Goal: Information Seeking & Learning: Check status

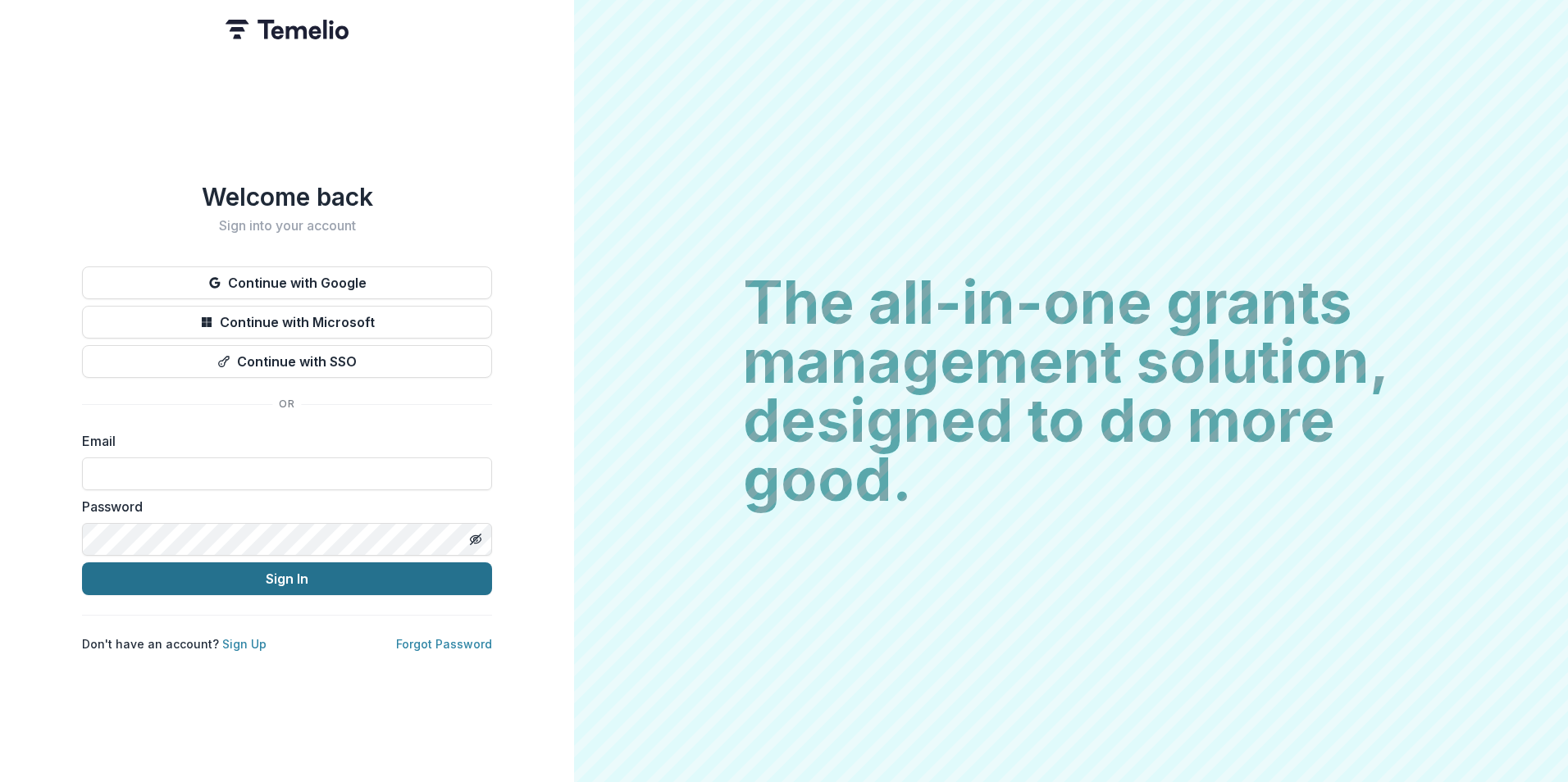
type input "**********"
click at [115, 563] on button "Sign In" at bounding box center [286, 579] width 410 height 33
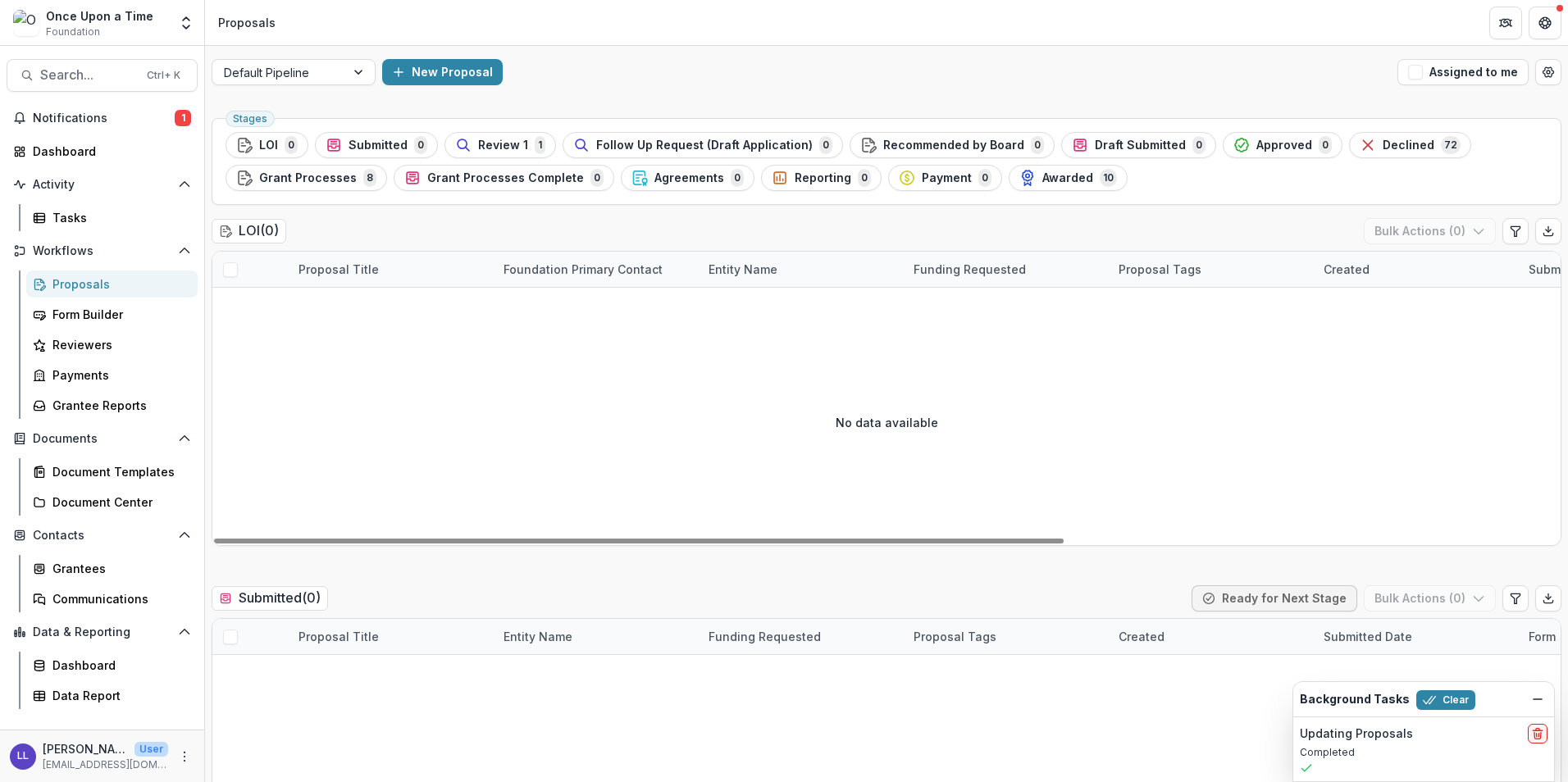
drag, startPoint x: 127, startPoint y: 112, endPoint x: 432, endPoint y: 272, distance: 344.4
click at [127, 112] on span "Notifications" at bounding box center [104, 119] width 142 height 14
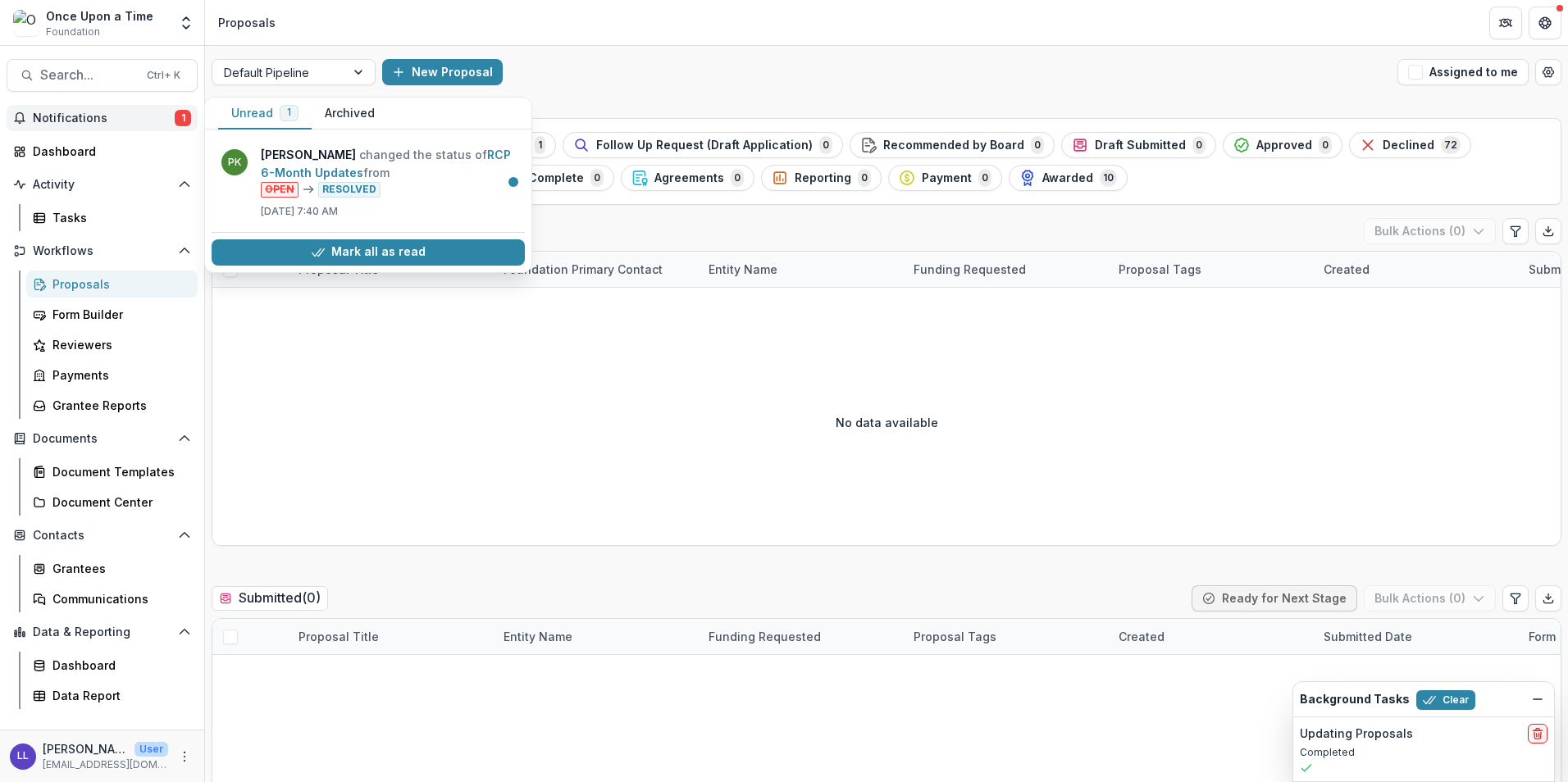
click at [652, 78] on div "New Proposal" at bounding box center [886, 72] width 1009 height 26
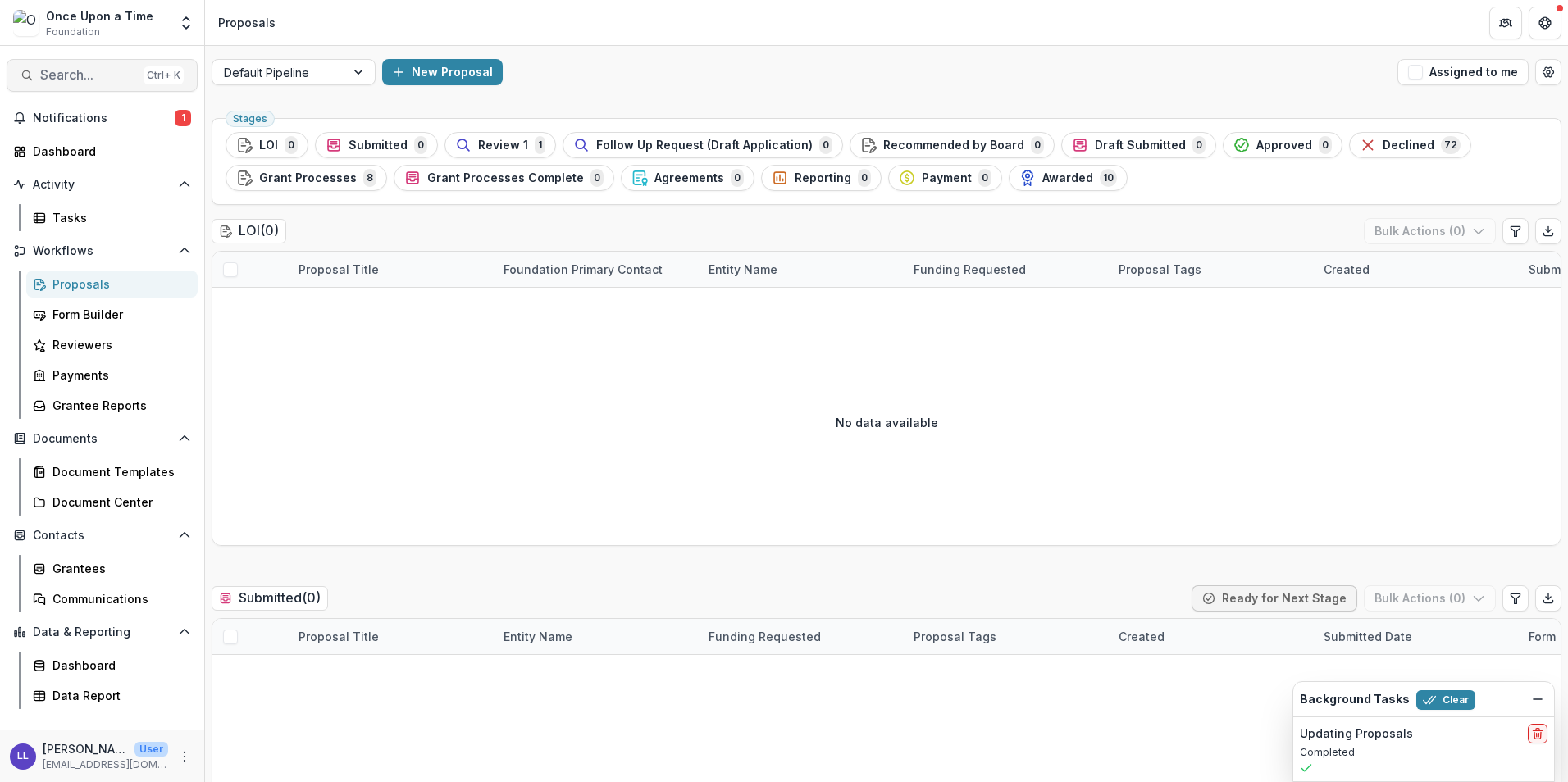
click at [159, 79] on div "Ctrl + K" at bounding box center [163, 75] width 40 height 19
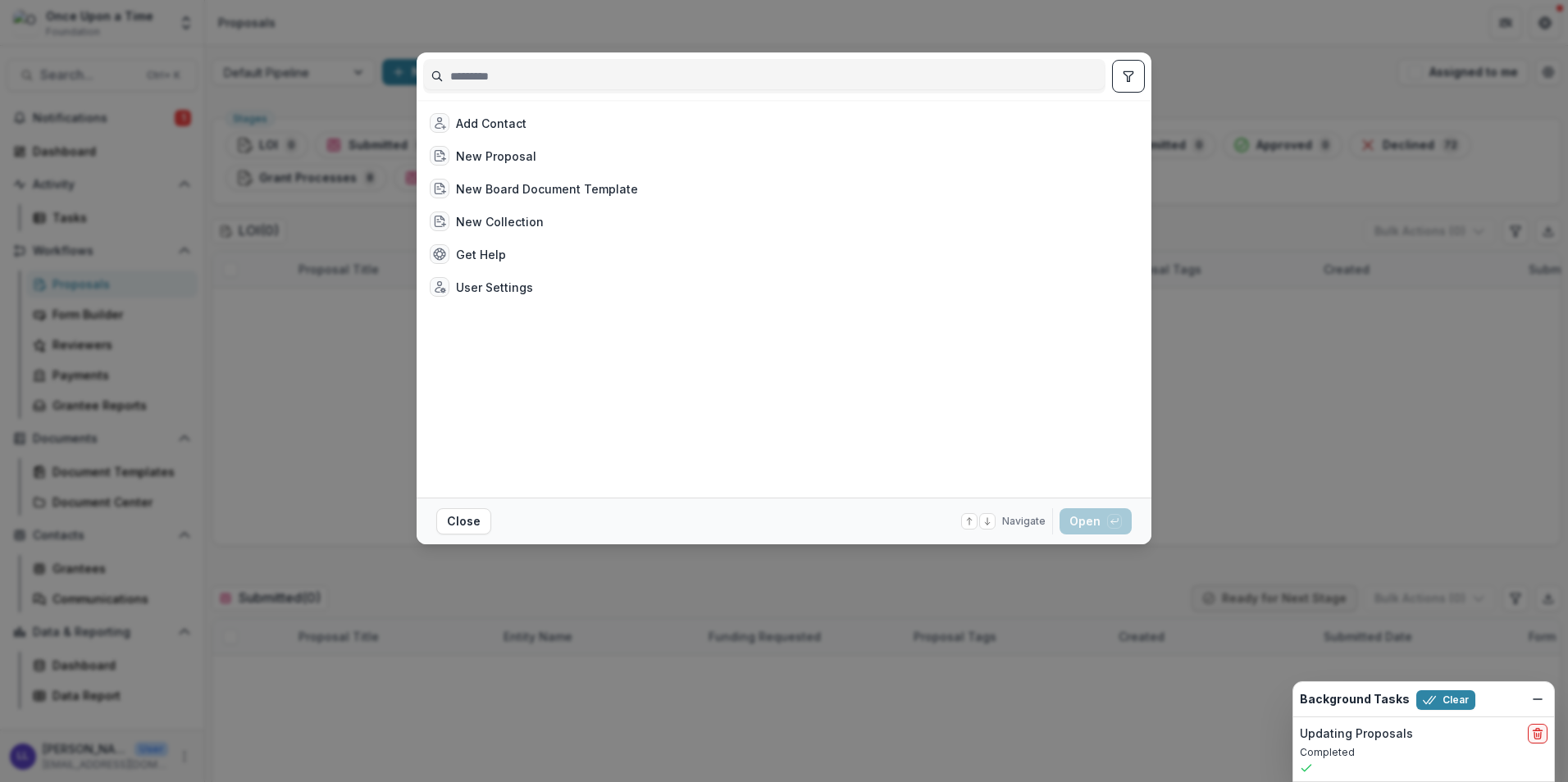
click at [620, 86] on input at bounding box center [764, 76] width 681 height 26
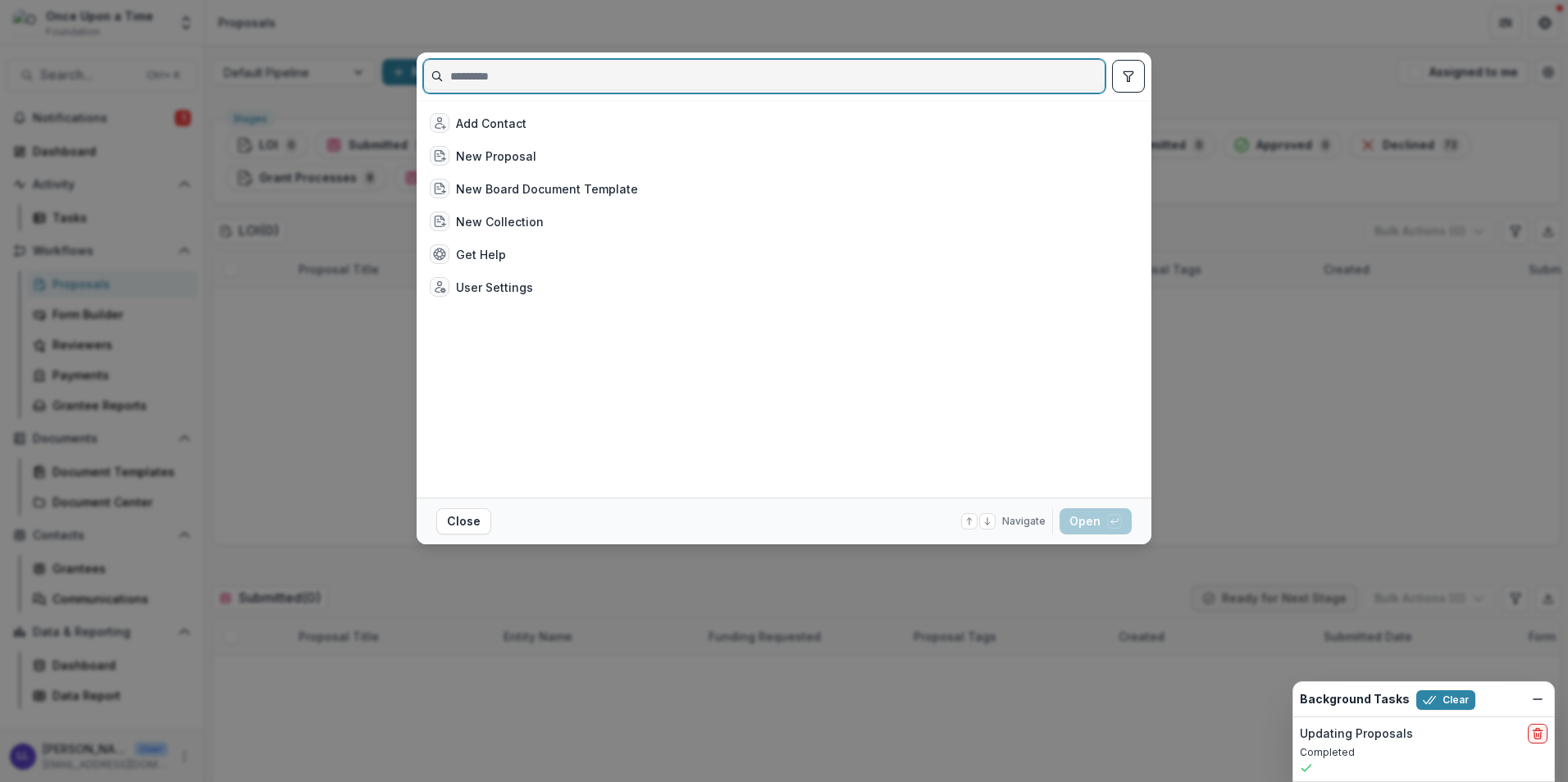
click at [555, 84] on input at bounding box center [764, 76] width 681 height 26
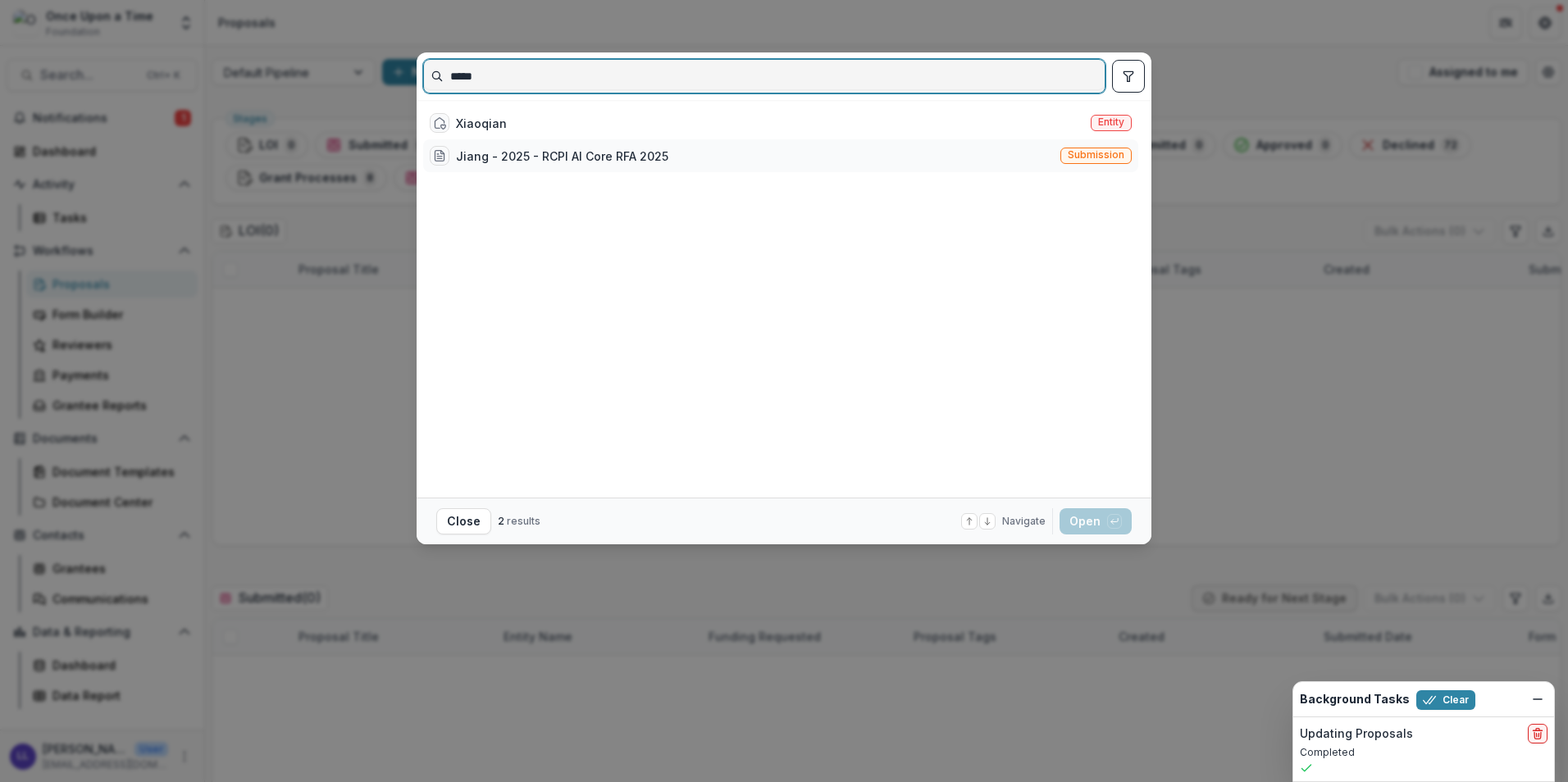
type input "*****"
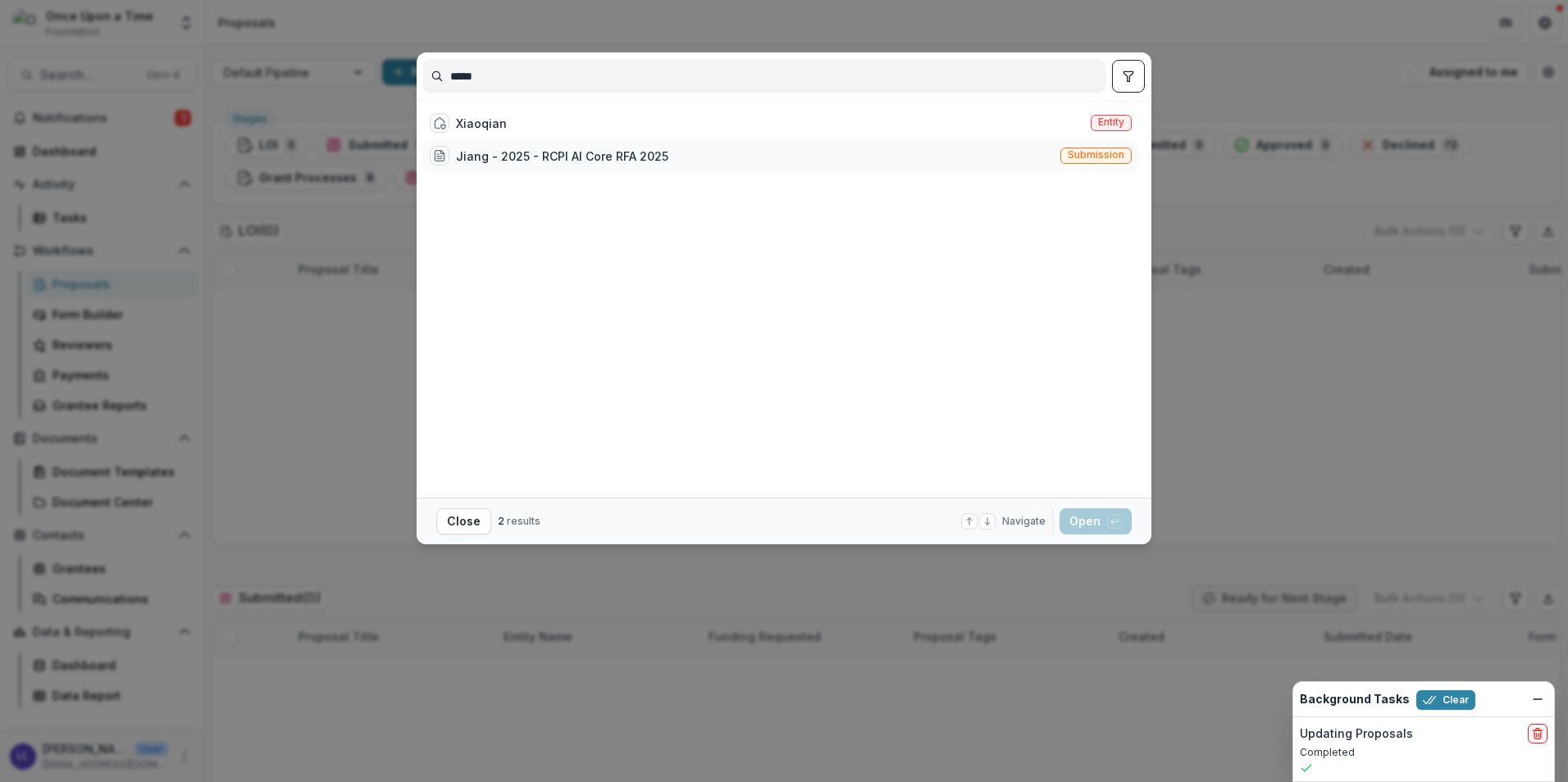
click at [672, 156] on div "Jiang - 2025 - RCPI AI Core RFA 2025 Submission" at bounding box center [780, 156] width 715 height 33
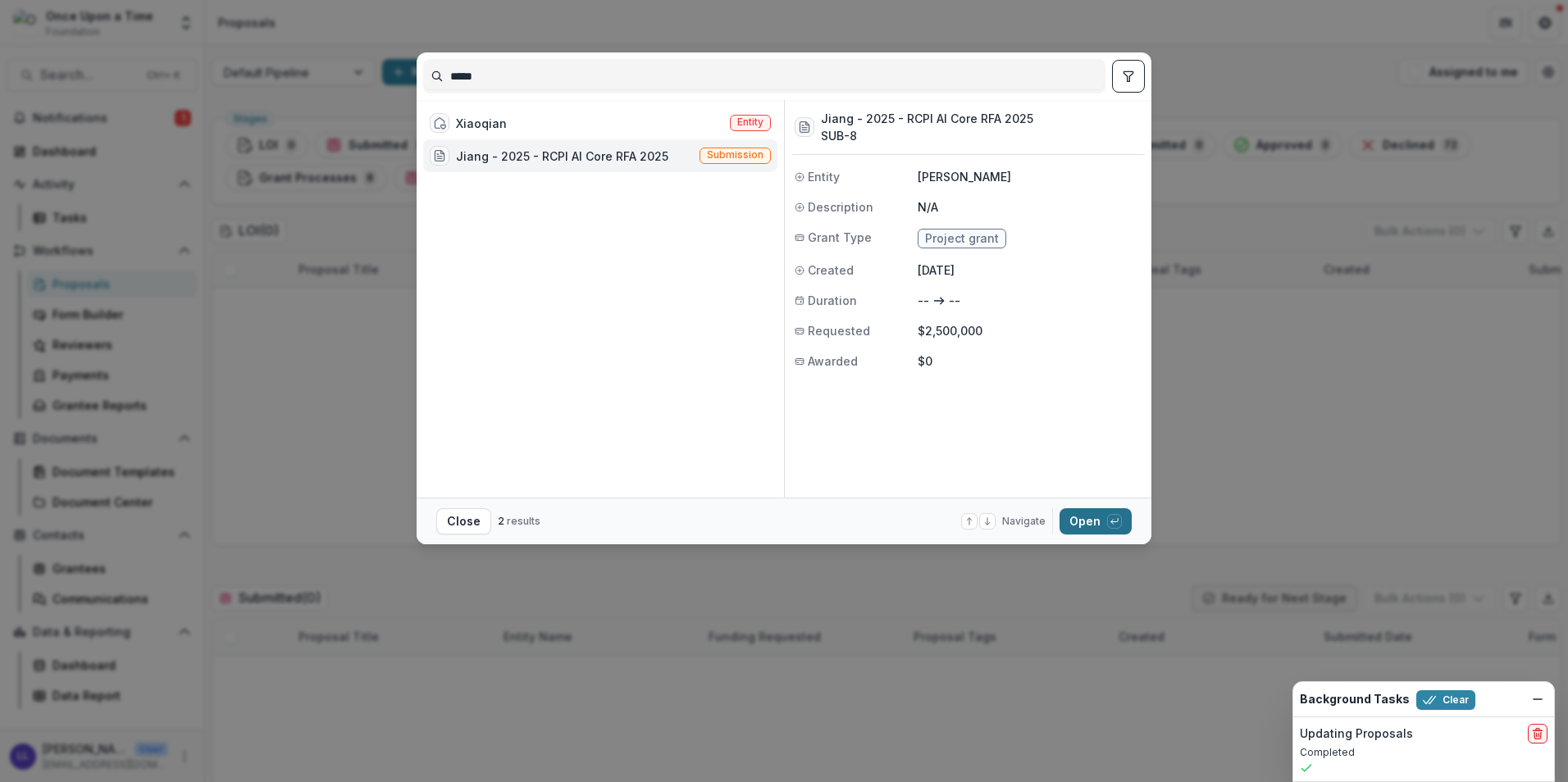
click at [1080, 520] on button "Open with enter key" at bounding box center [1096, 521] width 72 height 26
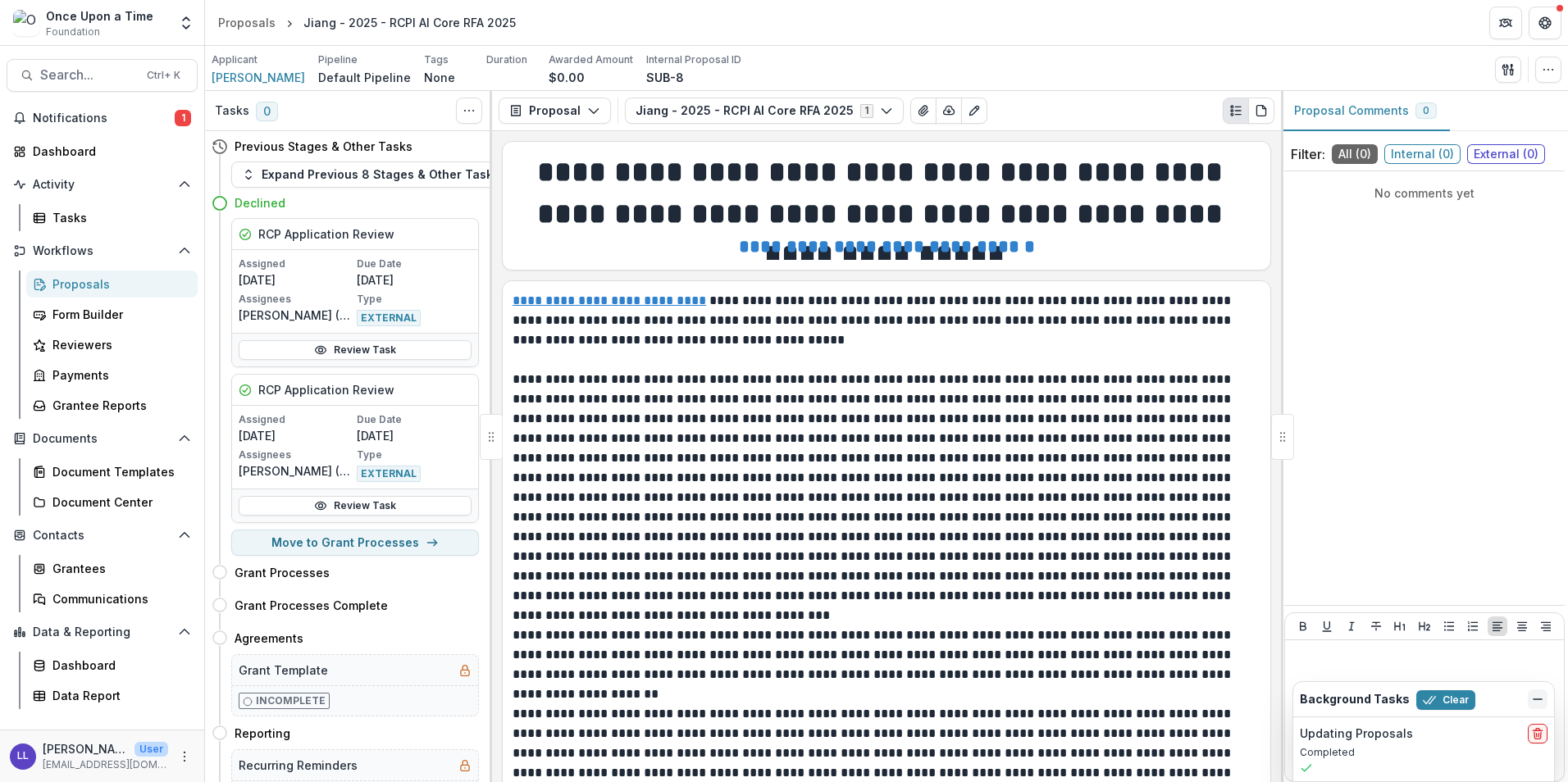
click at [1532, 697] on icon "Dismiss" at bounding box center [1537, 698] width 13 height 13
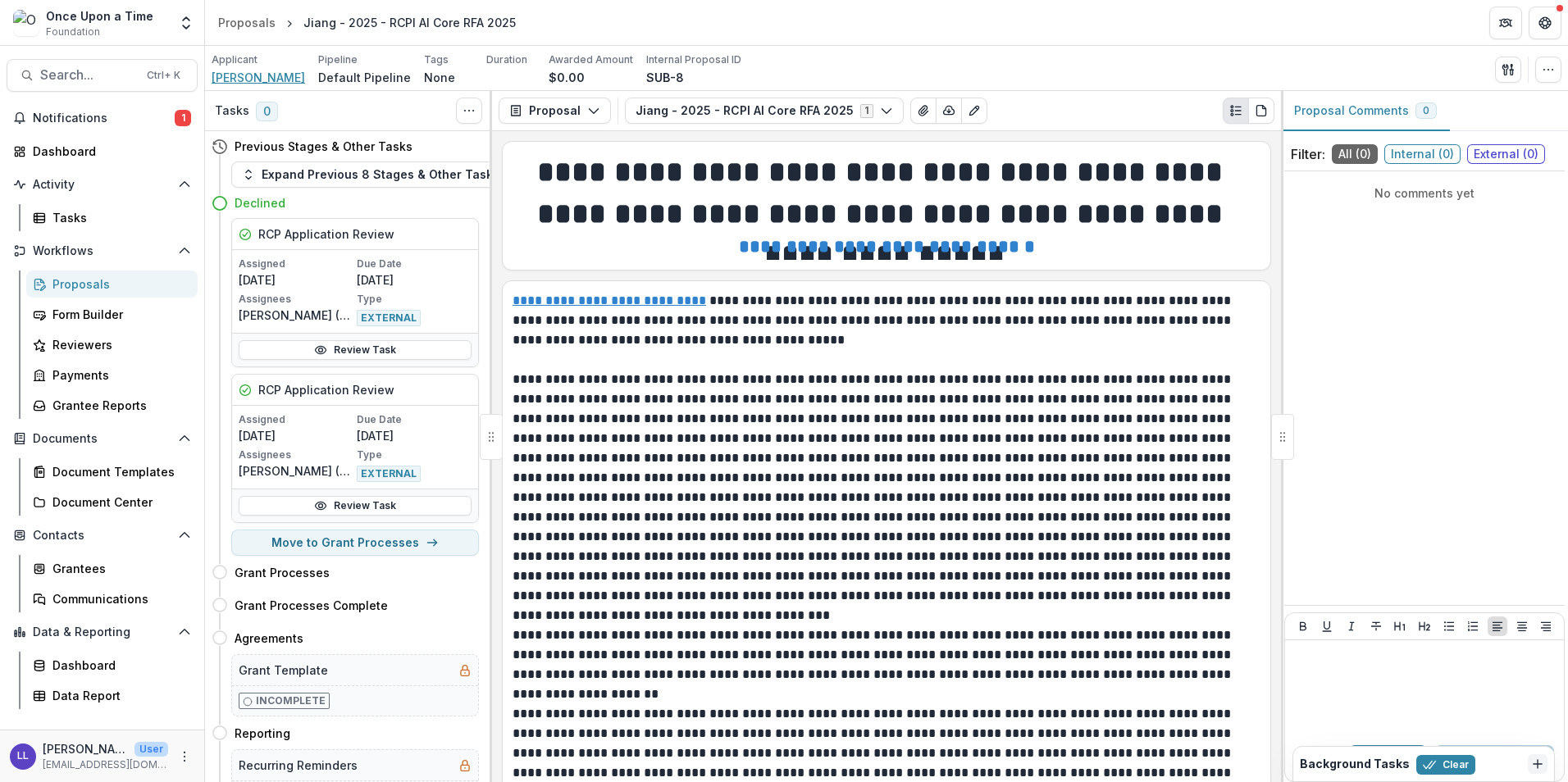
click at [229, 77] on span "[PERSON_NAME]" at bounding box center [258, 78] width 93 height 18
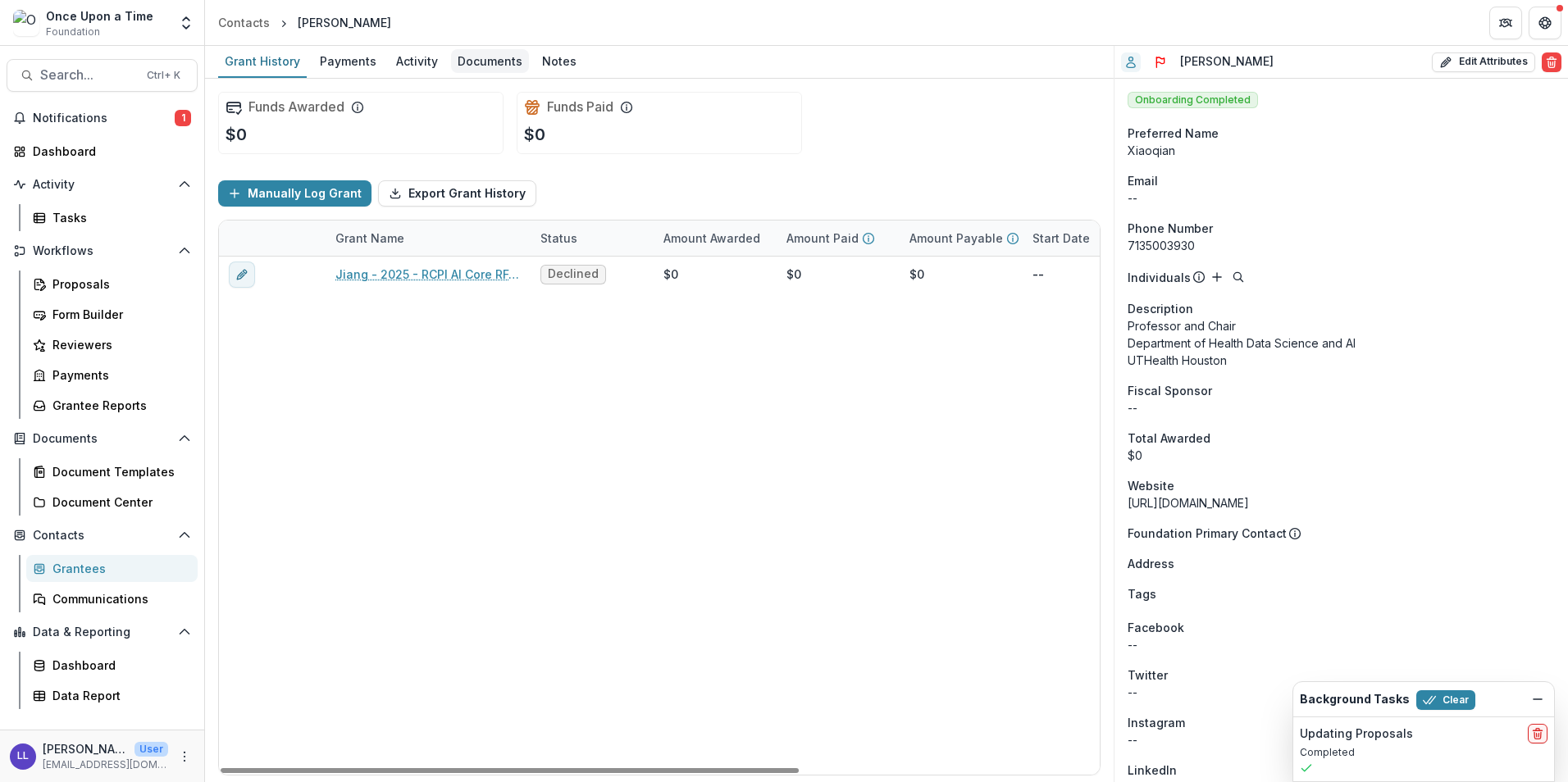
click at [455, 65] on div "Documents" at bounding box center [490, 61] width 78 height 23
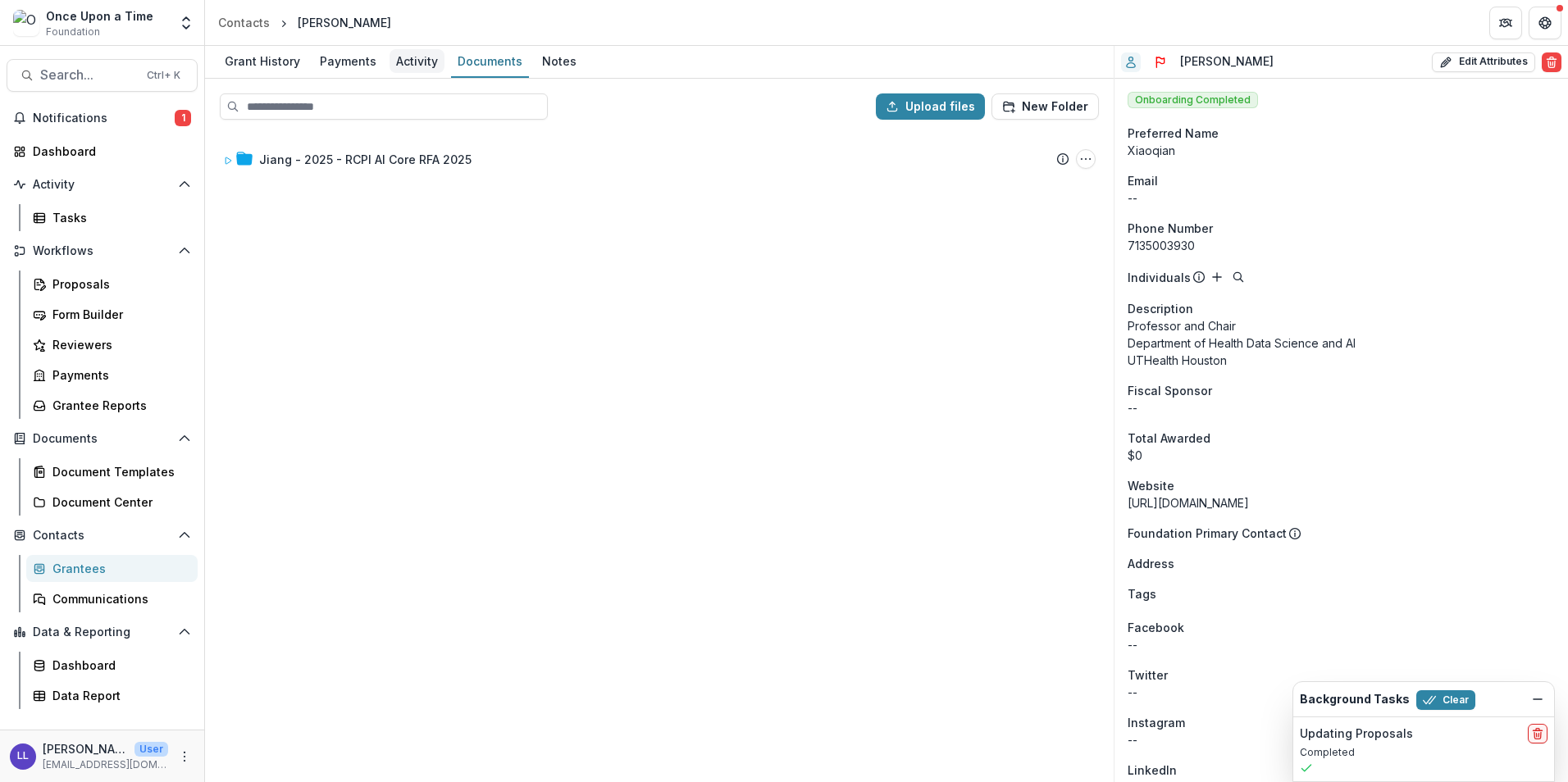
click at [406, 70] on div "Activity" at bounding box center [417, 61] width 55 height 23
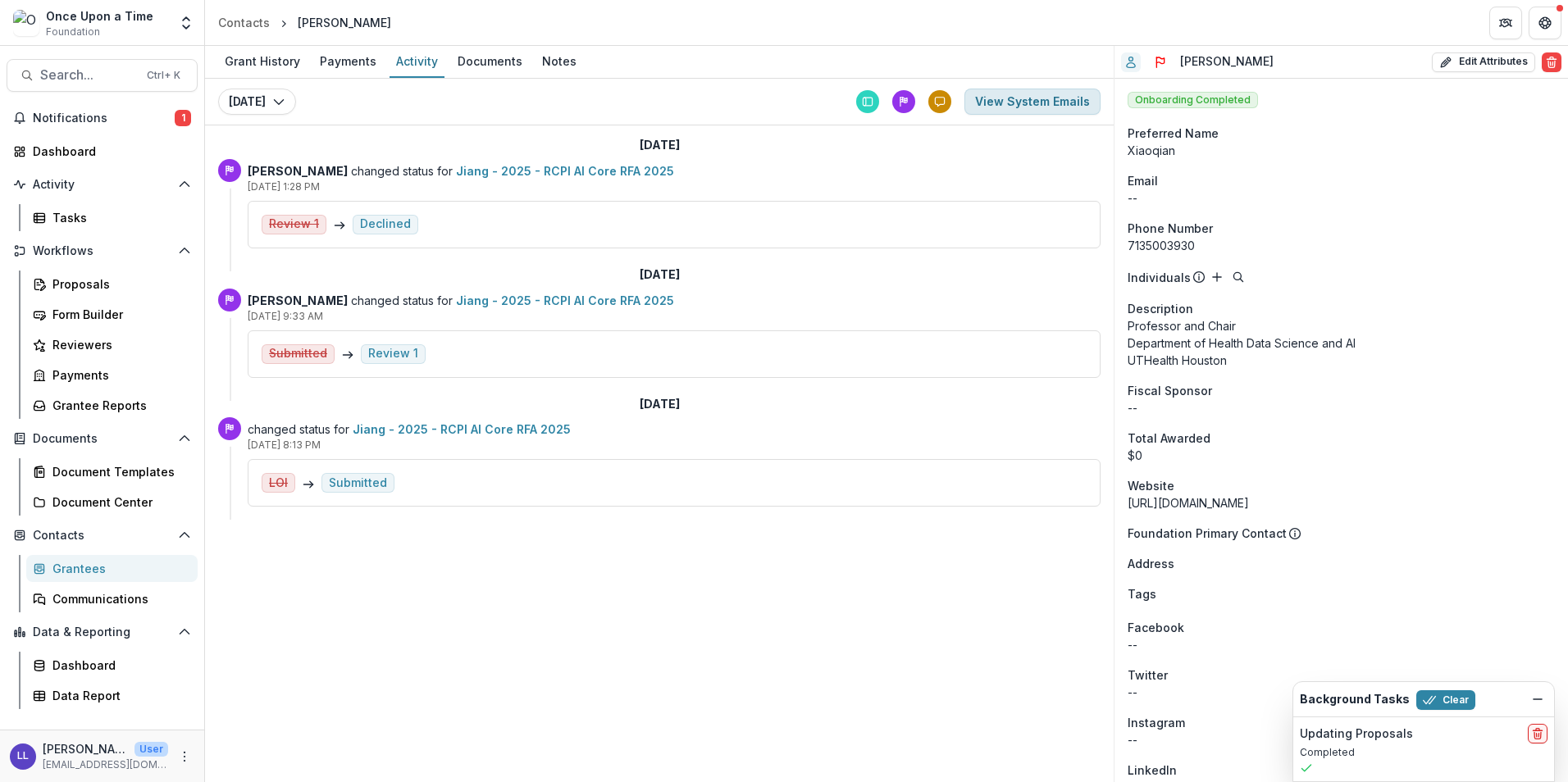
click at [1015, 96] on button "View System Emails" at bounding box center [1032, 101] width 136 height 26
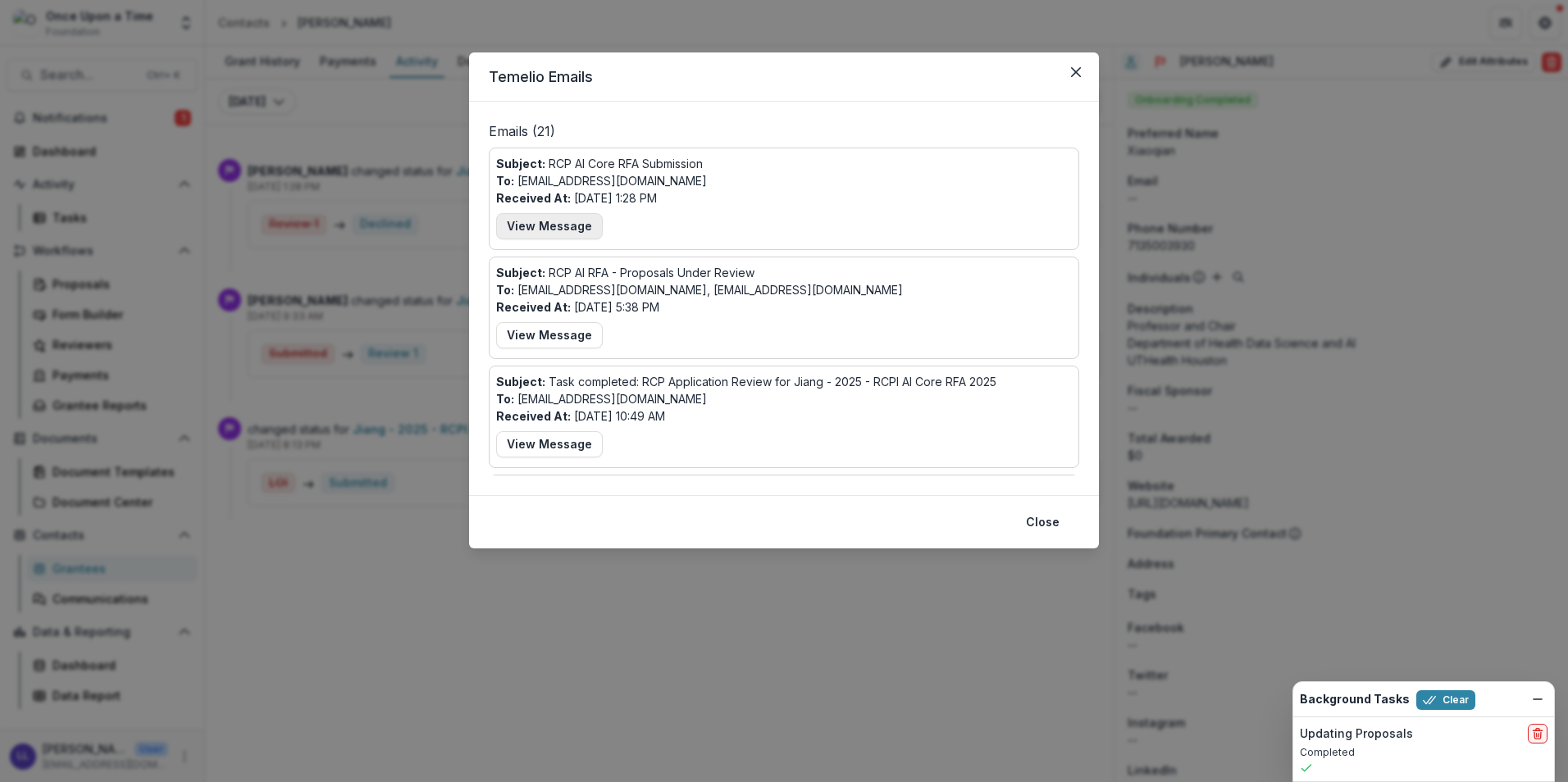
click at [574, 231] on button "View Message" at bounding box center [548, 226] width 106 height 26
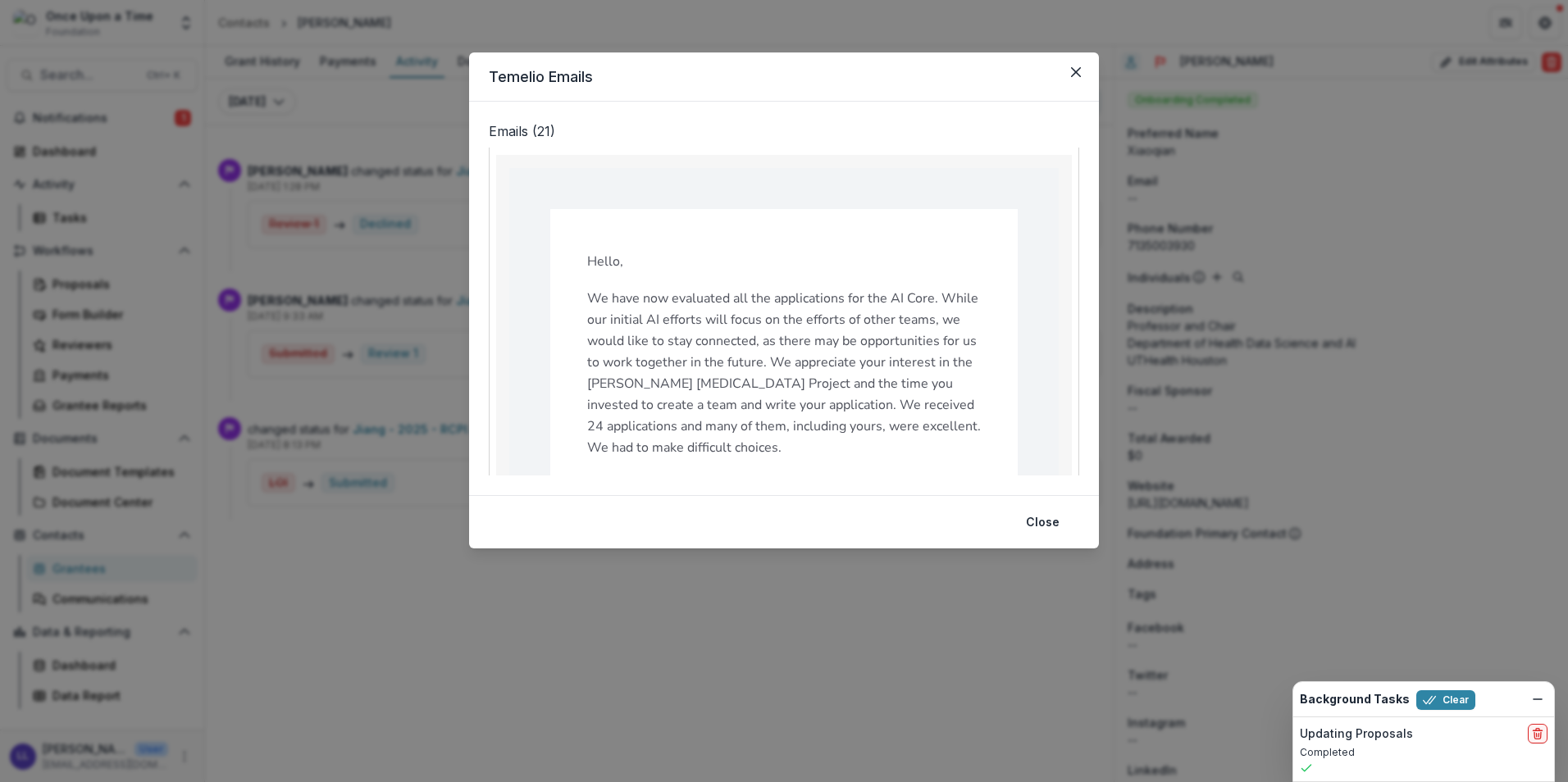
scroll to position [82, 0]
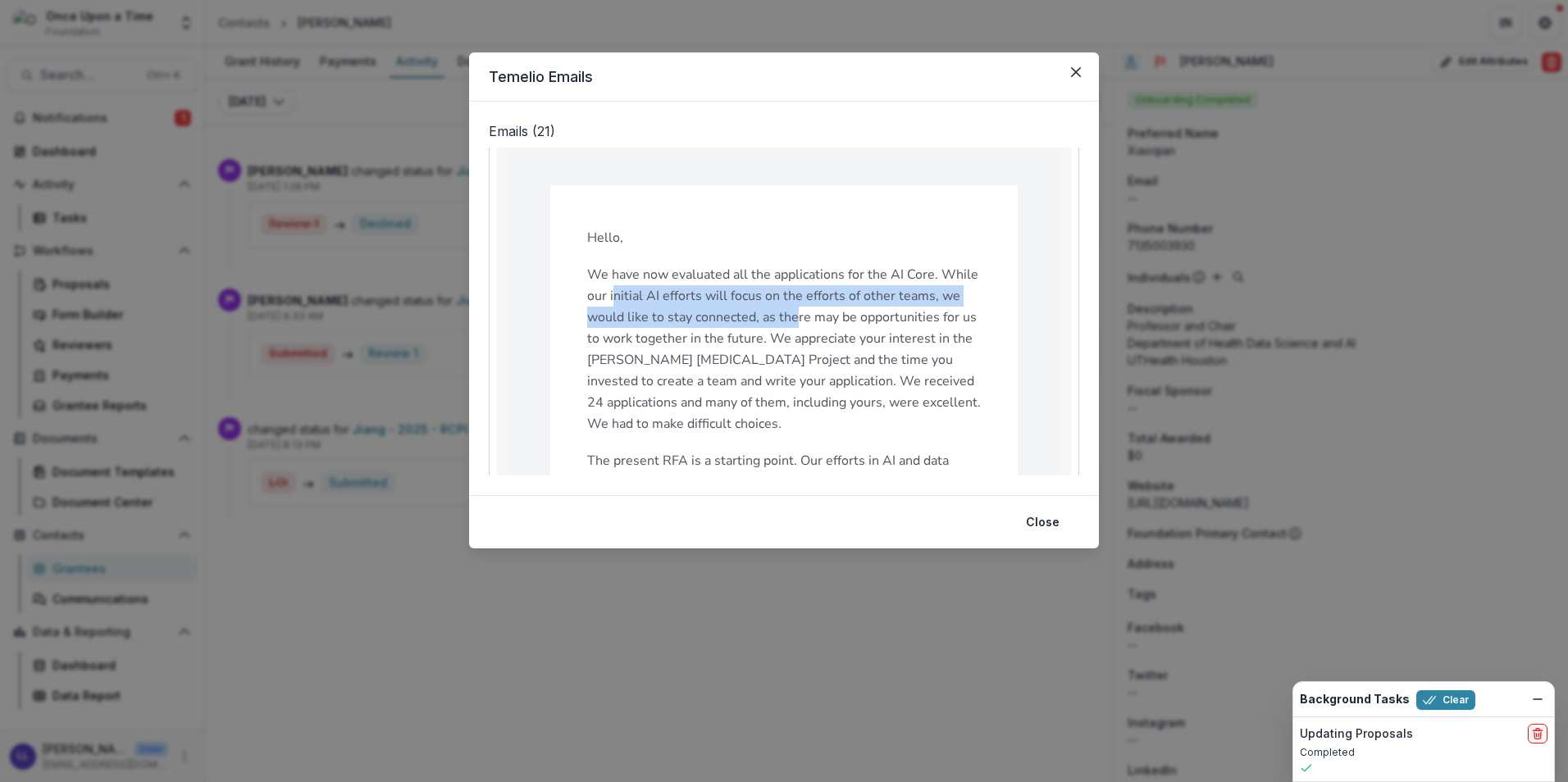
drag, startPoint x: 613, startPoint y: 289, endPoint x: 797, endPoint y: 332, distance: 189.0
click at [796, 329] on p "We have now evaluated all the applications for the AI Core. While our initial A…" at bounding box center [784, 349] width 393 height 170
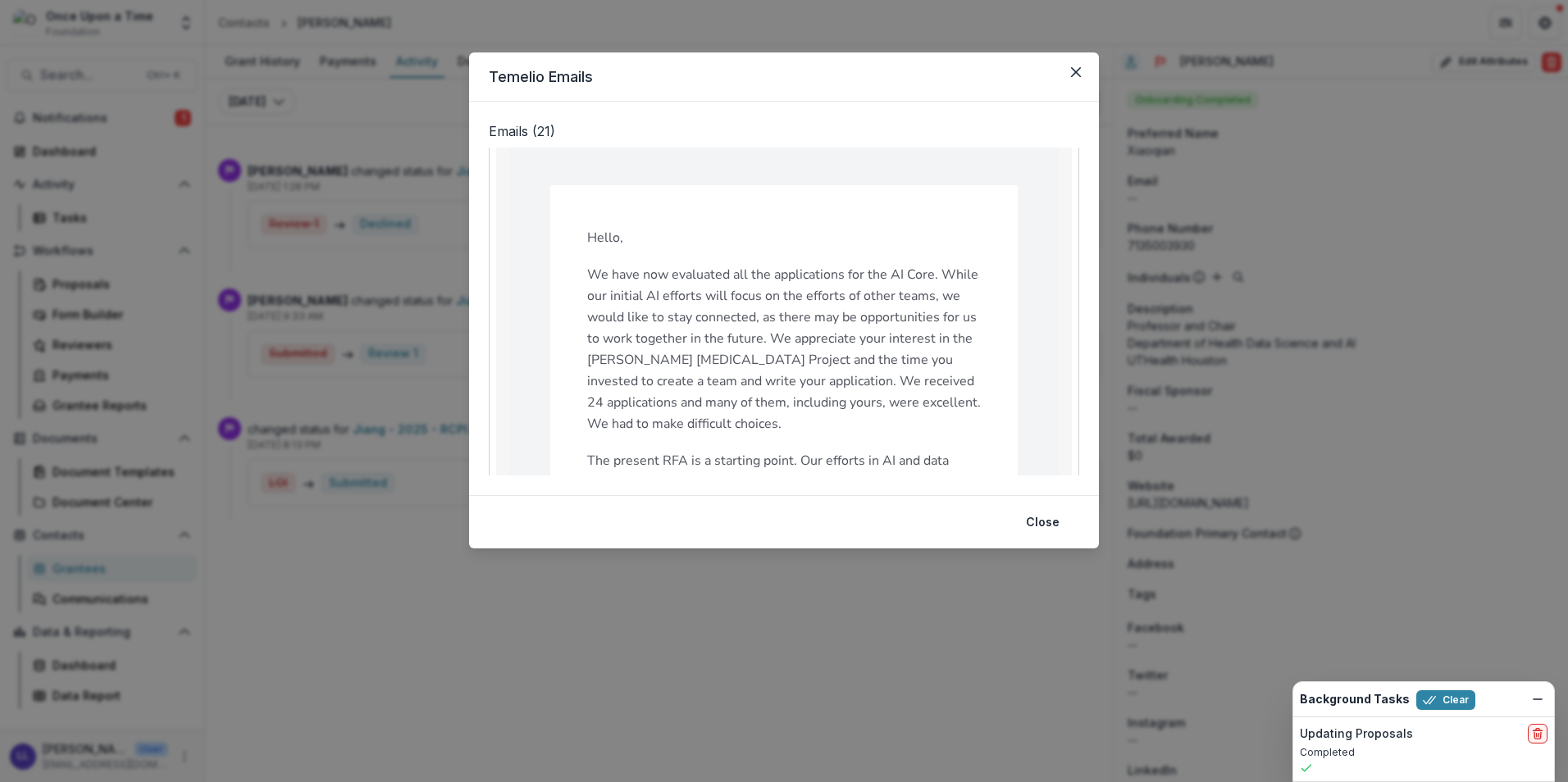
drag, startPoint x: 797, startPoint y: 332, endPoint x: 807, endPoint y: 363, distance: 32.6
click at [807, 363] on p "We have now evaluated all the applications for the AI Core. While our initial A…" at bounding box center [784, 349] width 393 height 170
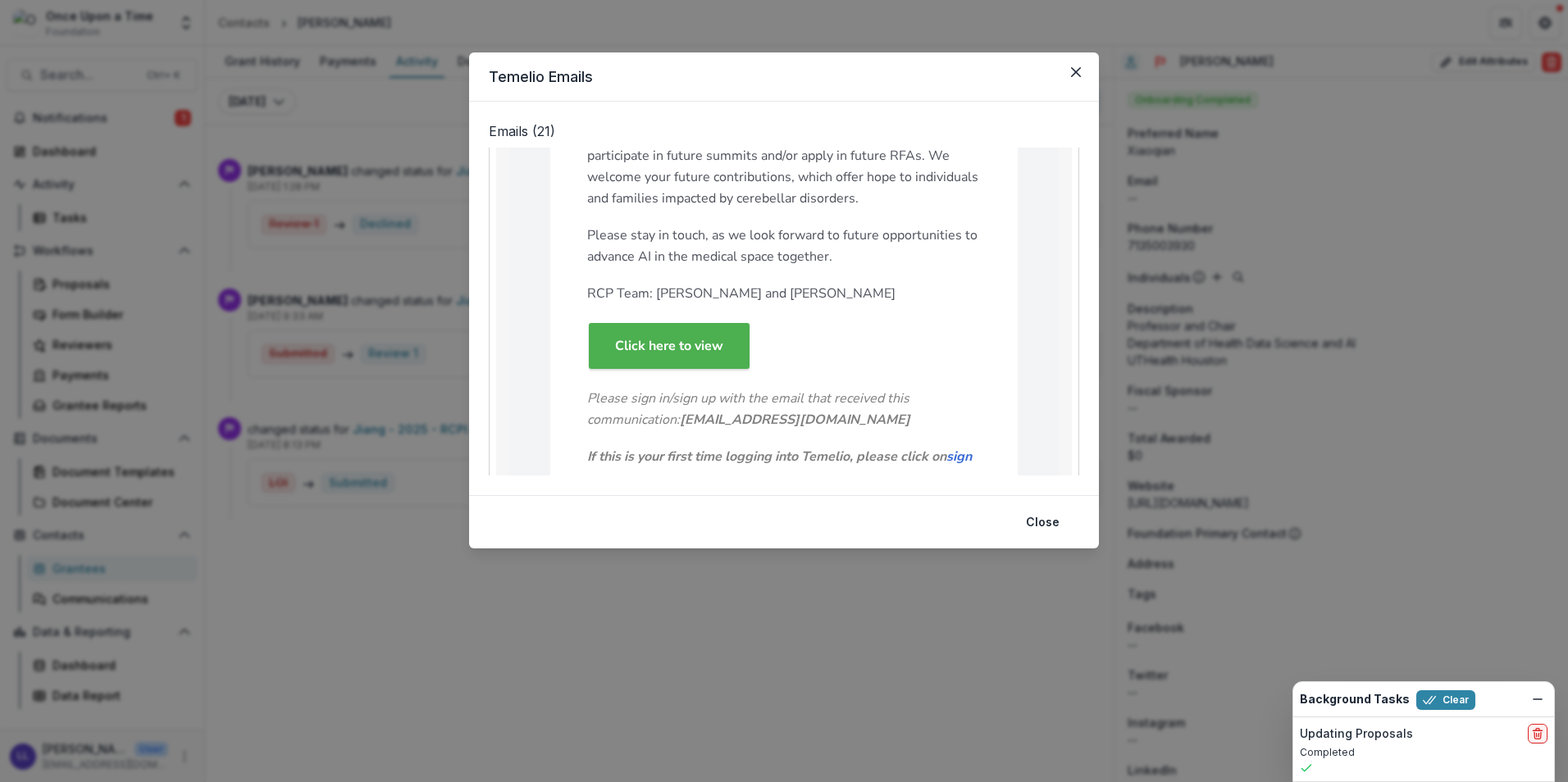
scroll to position [492, 0]
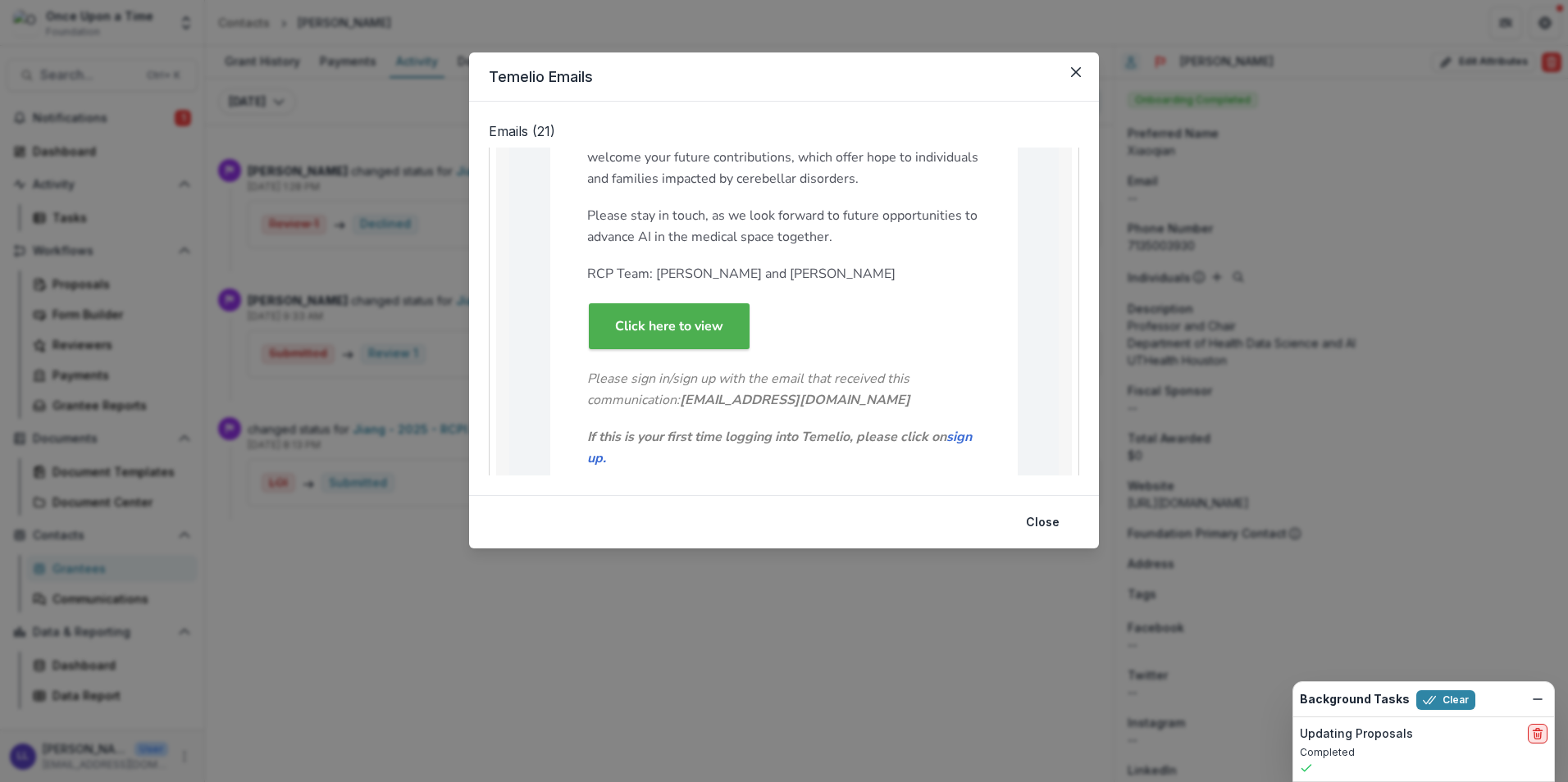
click at [1539, 741] on button "delete" at bounding box center [1538, 733] width 19 height 19
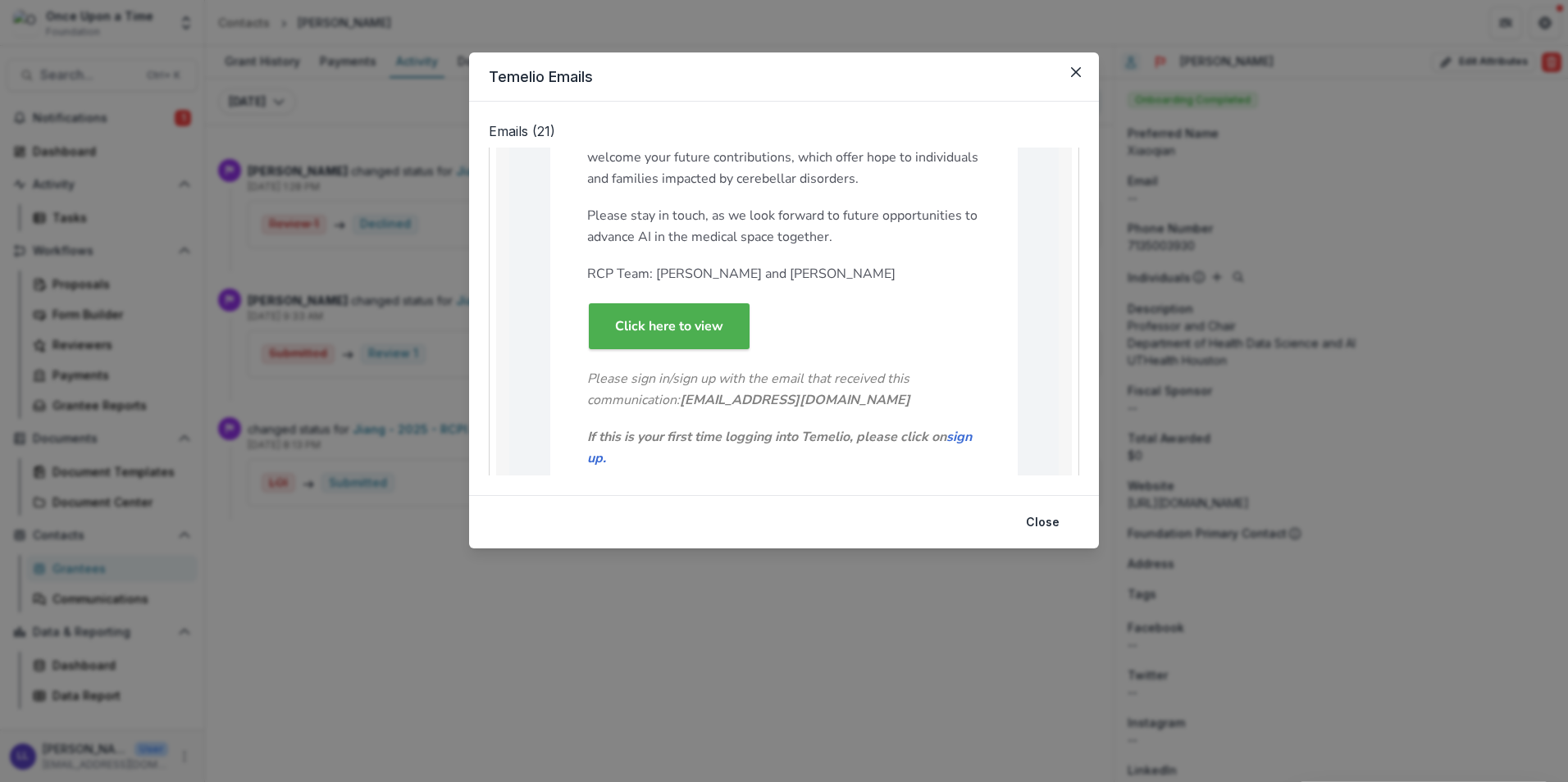
click at [763, 434] on strong "If this is your first time logging into Temelio, please click on sign up." at bounding box center [779, 448] width 385 height 39
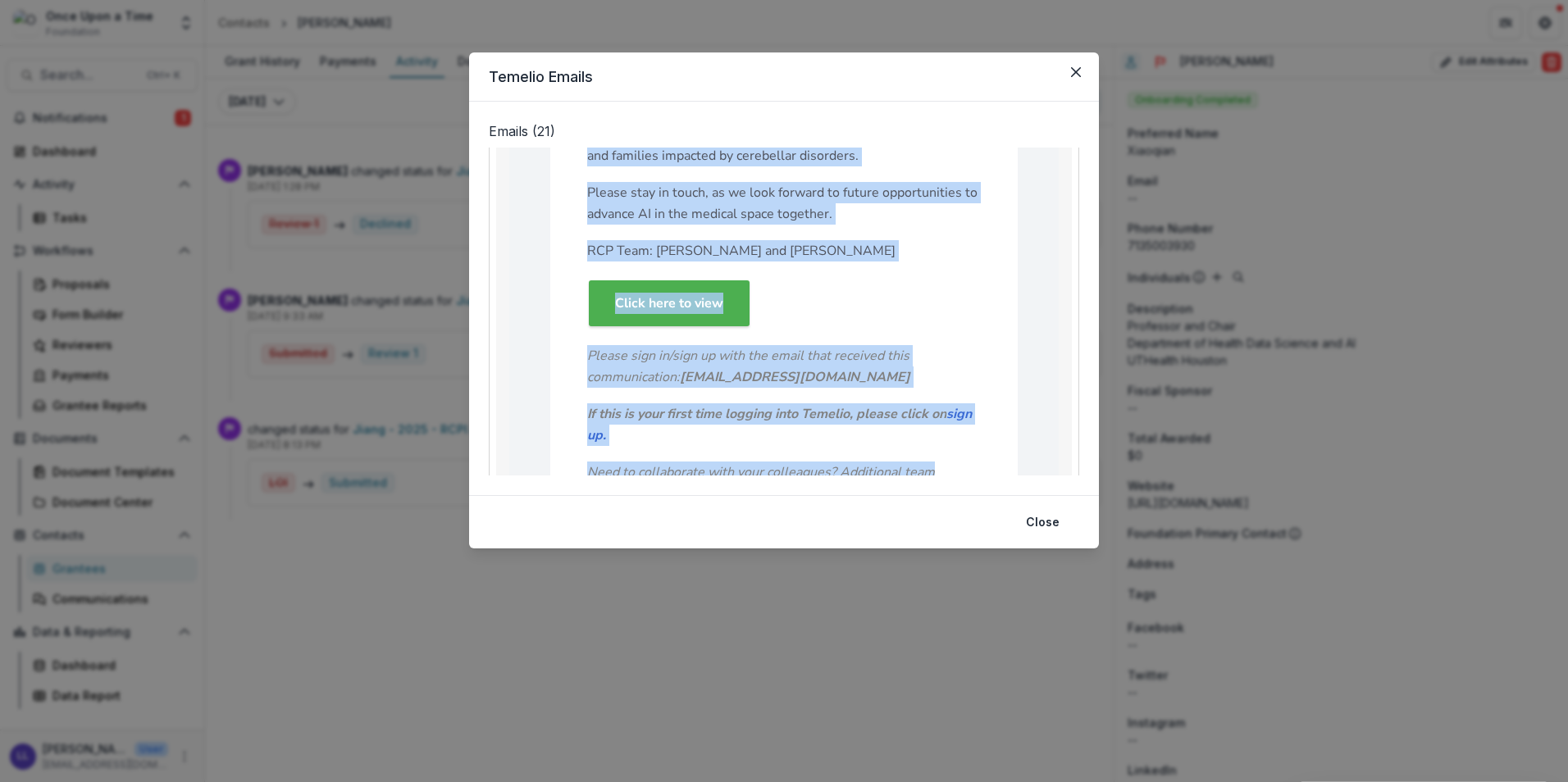
scroll to position [536, 0]
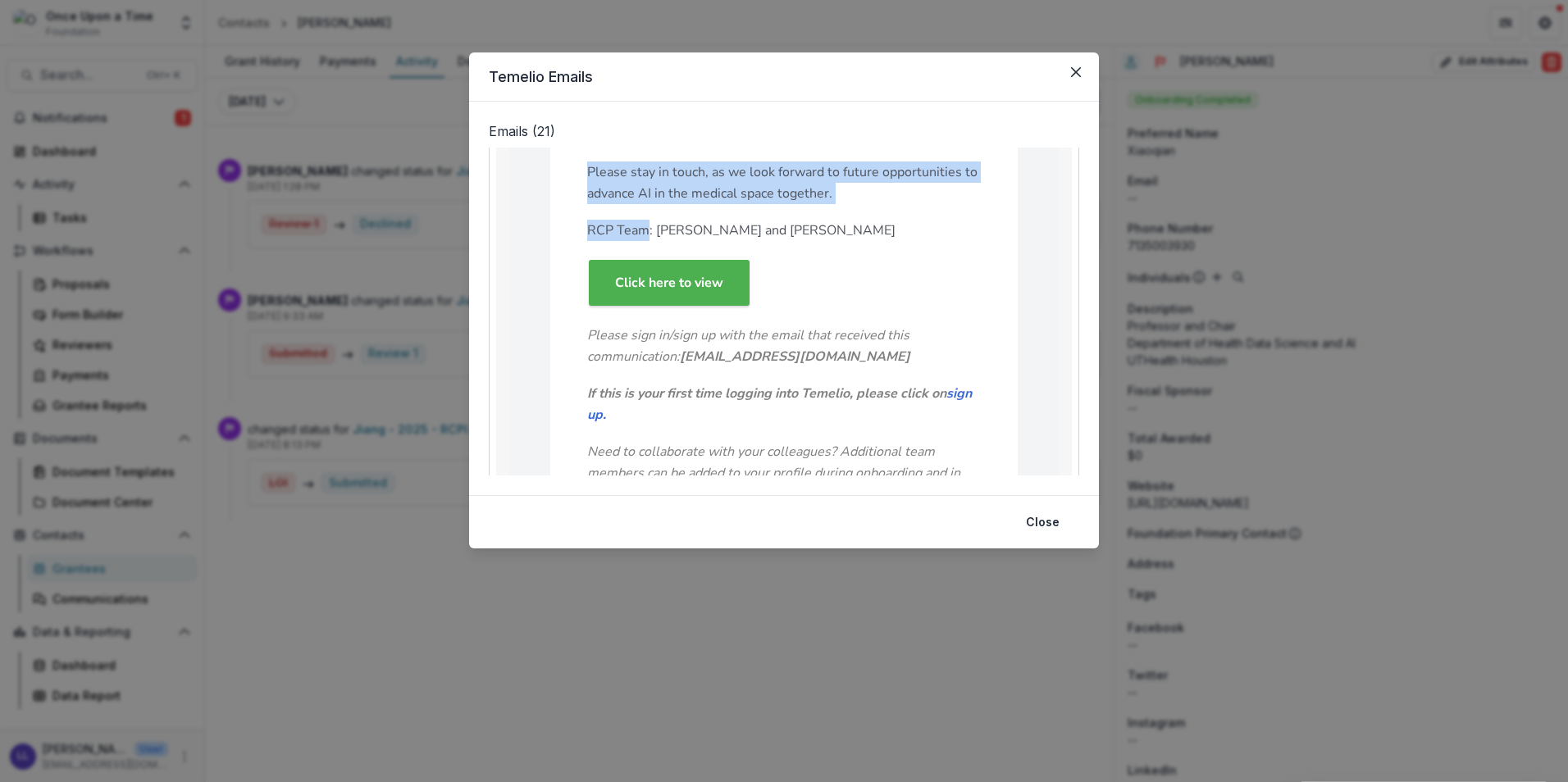
drag, startPoint x: 585, startPoint y: 317, endPoint x: 647, endPoint y: 222, distance: 113.4
click at [647, 222] on div "Hello, We have now evaluated all the applications for the AI Core. While our in…" at bounding box center [784, 139] width 393 height 731
copy div "Hello, We have now evaluated all the applications for the AI Core. While our in…"
click at [1078, 70] on icon "Close" at bounding box center [1076, 72] width 10 height 10
